Goal: Transaction & Acquisition: Purchase product/service

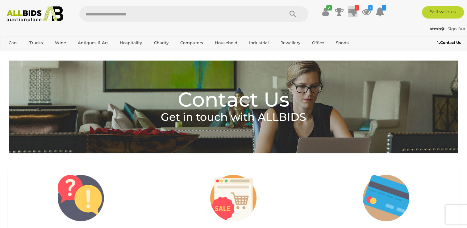
click at [352, 12] on icon at bounding box center [353, 11] width 9 height 11
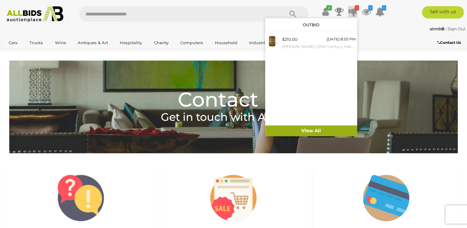
click at [315, 131] on link "View All" at bounding box center [311, 130] width 92 height 11
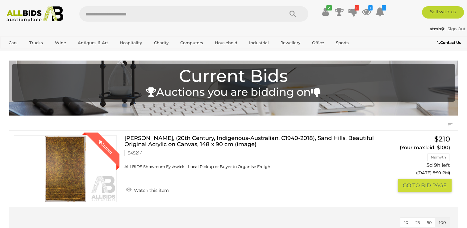
click at [419, 183] on button "GO TO BID PAGE" at bounding box center [425, 185] width 54 height 13
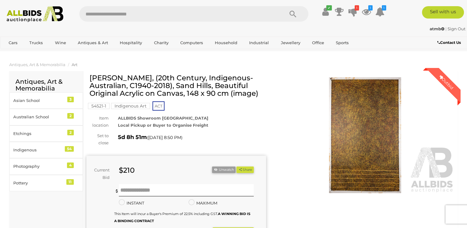
scroll to position [81, 0]
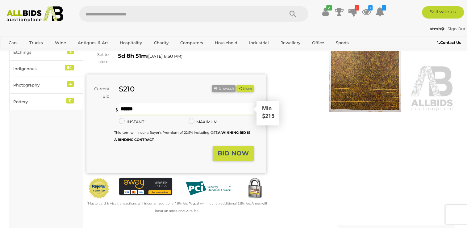
click at [141, 109] on input "text" at bounding box center [186, 109] width 135 height 12
type input "***"
click at [235, 150] on strong "BID NOW" at bounding box center [233, 152] width 31 height 7
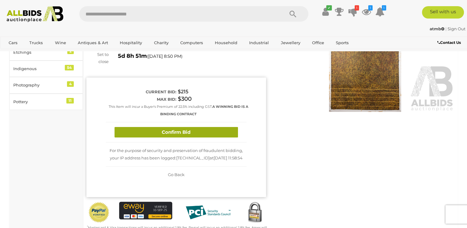
click at [195, 135] on button "Confirm Bid" at bounding box center [176, 132] width 123 height 11
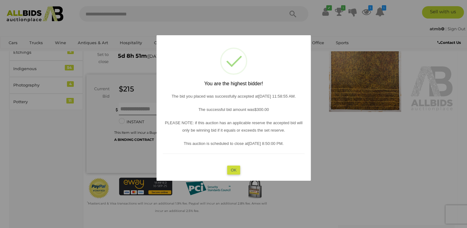
click at [232, 169] on button "OK" at bounding box center [233, 169] width 13 height 9
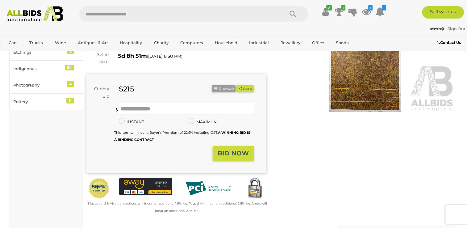
scroll to position [0, 0]
